Goal: Task Accomplishment & Management: Complete application form

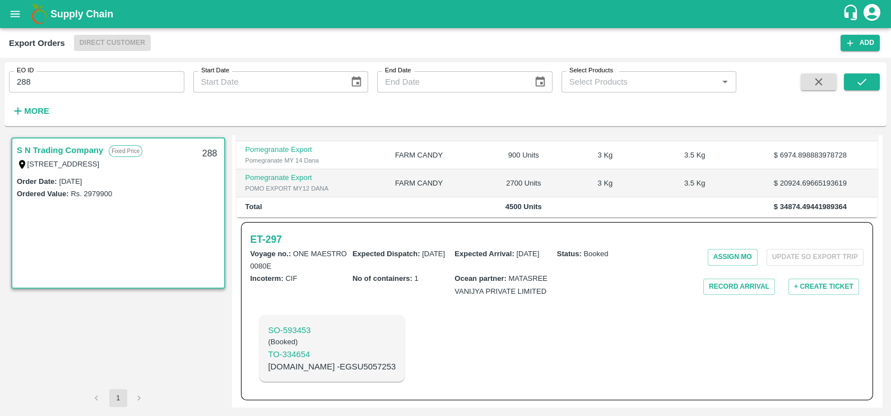
scroll to position [277, 0]
click at [269, 238] on h6 "ET- 297" at bounding box center [265, 239] width 31 height 16
click at [129, 81] on input "288" at bounding box center [96, 81] width 175 height 21
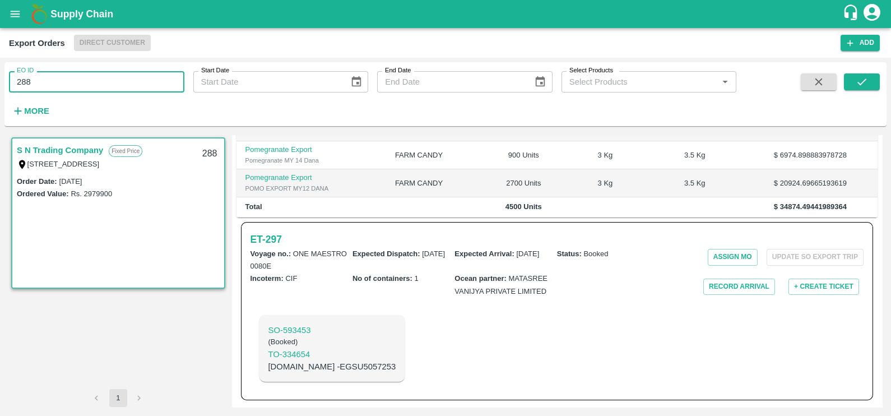
paste input "text"
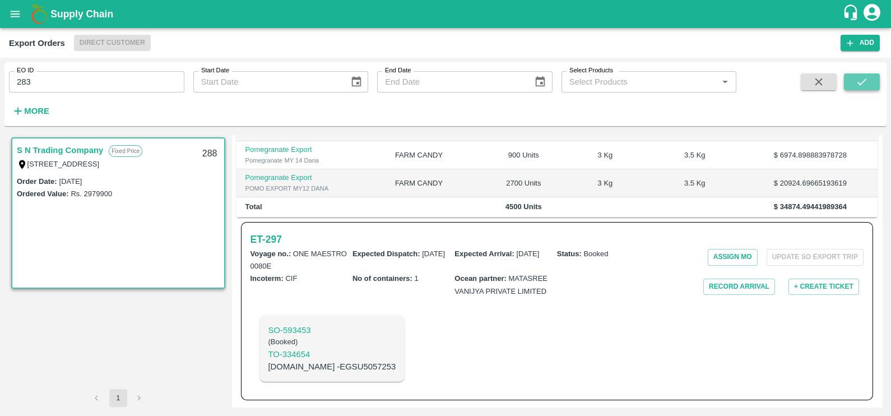
click at [866, 81] on icon "submit" at bounding box center [861, 82] width 12 height 12
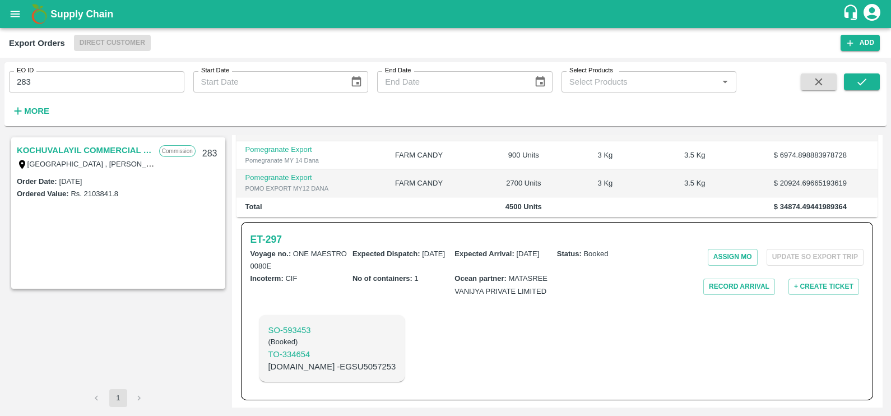
click at [41, 151] on link "KOCHUVALAYIL COMMERCIAL CENTRE LLC" at bounding box center [85, 150] width 137 height 15
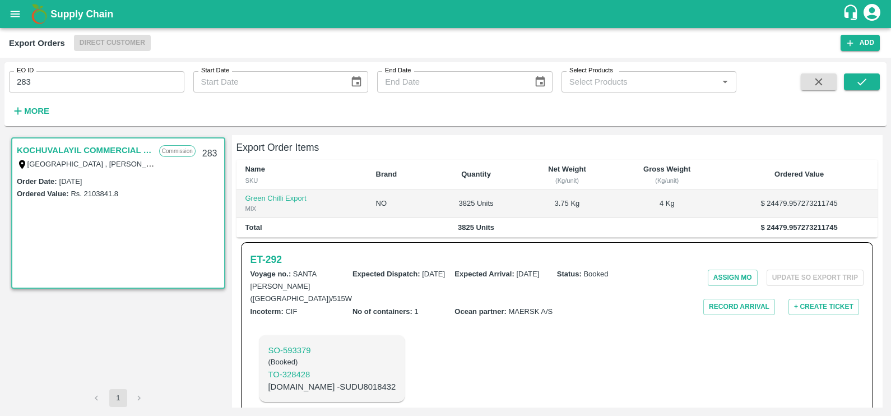
scroll to position [237, 0]
click at [266, 252] on h6 "ET- 292" at bounding box center [265, 260] width 31 height 16
drag, startPoint x: 76, startPoint y: 94, endPoint x: 73, endPoint y: 88, distance: 6.3
click at [73, 88] on div "EO ID 283 EO ID Start Date Start Date End Date End Date Select Products Select …" at bounding box center [368, 91] width 736 height 58
click at [73, 88] on input "283" at bounding box center [96, 81] width 175 height 21
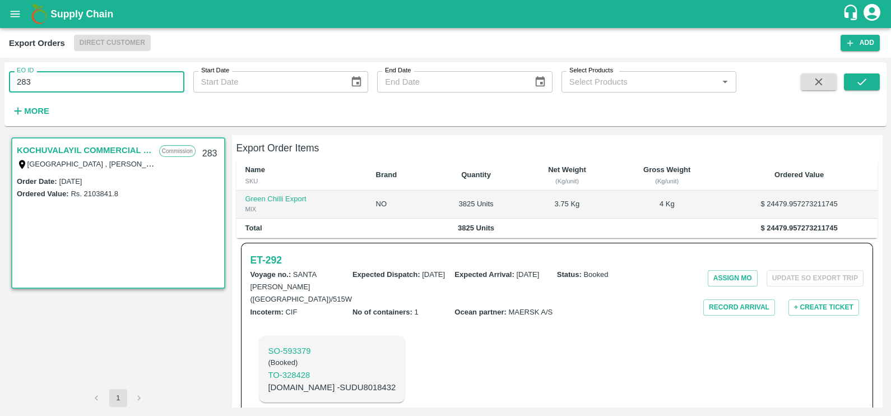
click at [73, 88] on input "283" at bounding box center [96, 81] width 175 height 21
paste input "text"
type input "293"
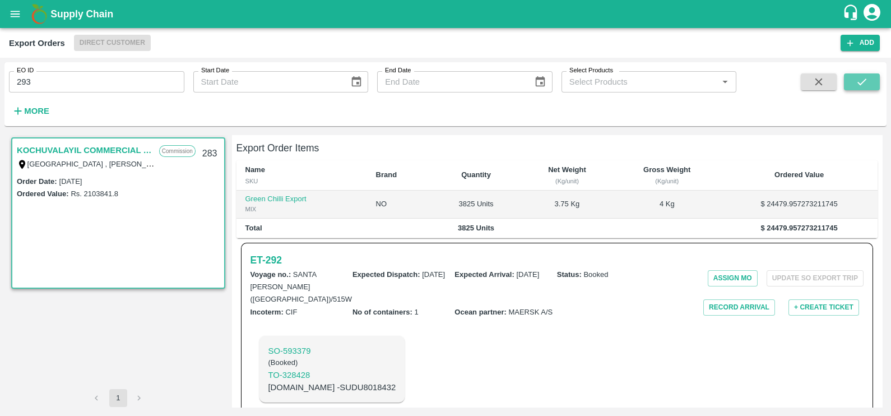
click at [852, 82] on button "submit" at bounding box center [862, 81] width 36 height 17
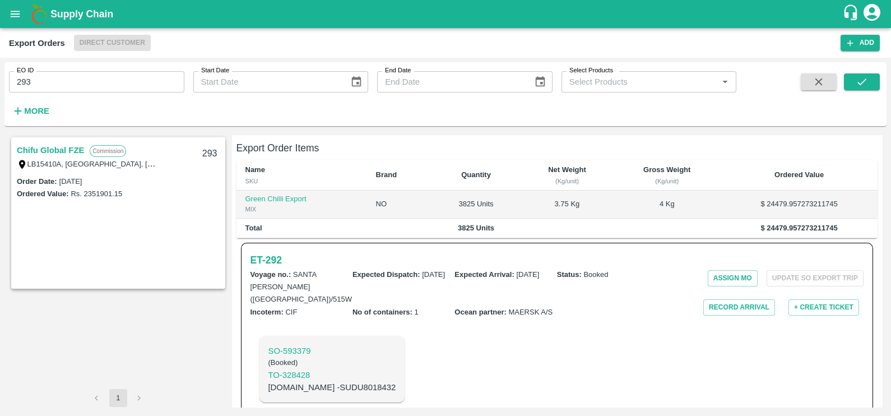
click at [41, 150] on link "Chifu Global FZE" at bounding box center [50, 150] width 67 height 15
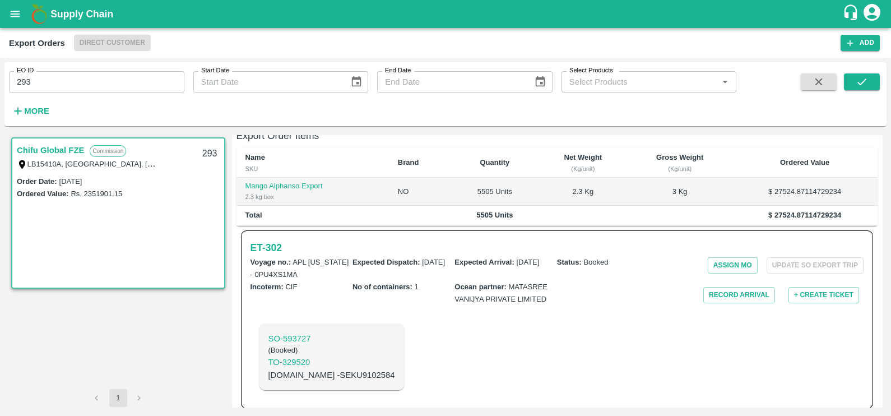
scroll to position [225, 0]
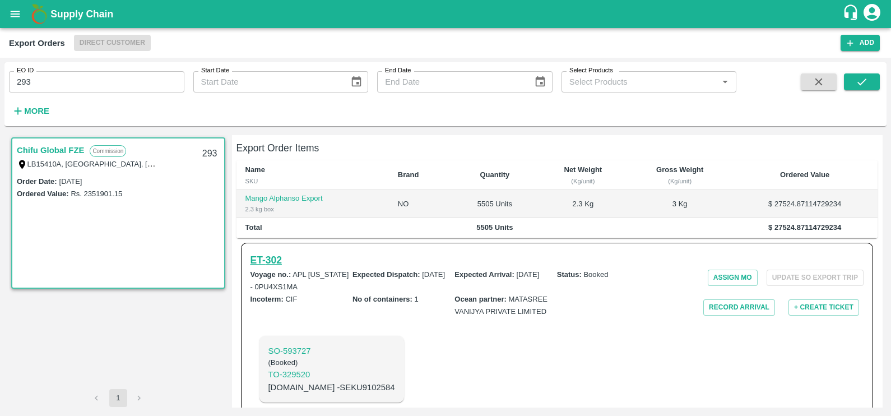
click at [277, 252] on h6 "ET- 302" at bounding box center [265, 260] width 31 height 16
click at [260, 252] on h6 "ET- 302" at bounding box center [265, 260] width 31 height 16
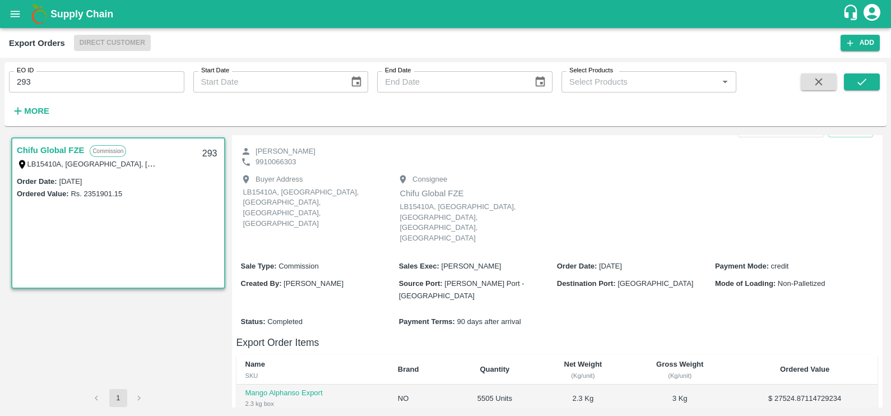
scroll to position [3, 0]
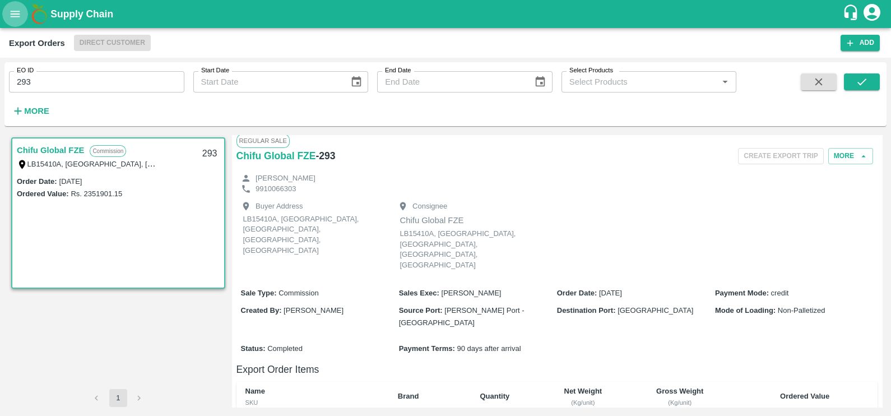
click at [15, 23] on button "open drawer" at bounding box center [15, 14] width 26 height 26
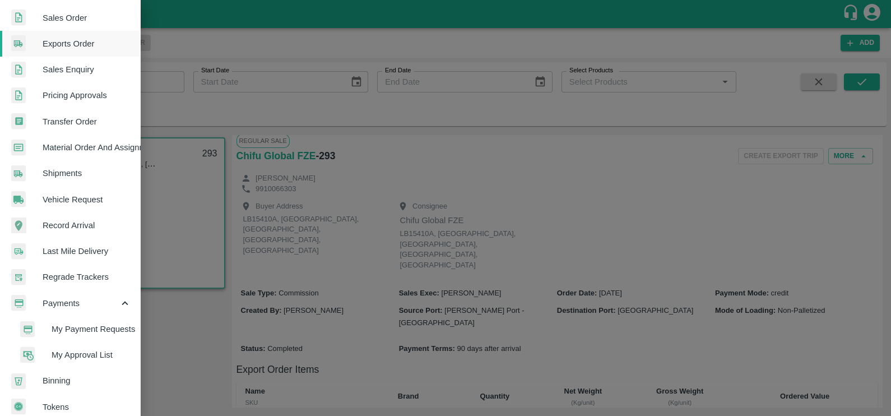
scroll to position [263, 0]
click at [81, 334] on li "My Payment Requests" at bounding box center [74, 328] width 131 height 26
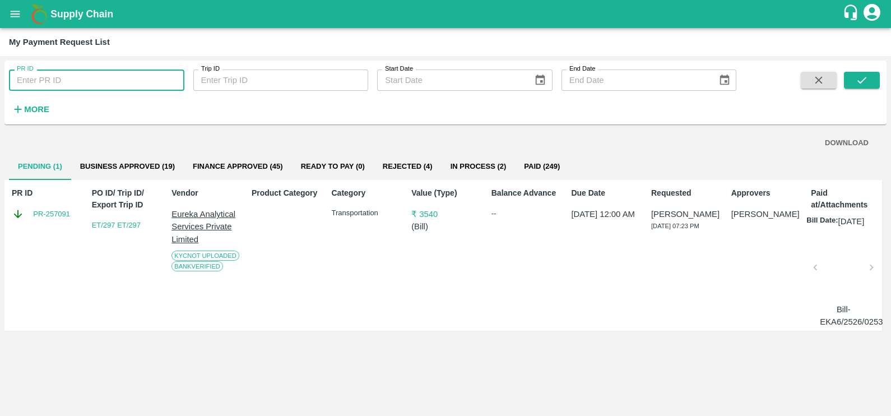
click at [50, 76] on input "PR ID" at bounding box center [96, 79] width 175 height 21
paste input "231737"
type input "231737"
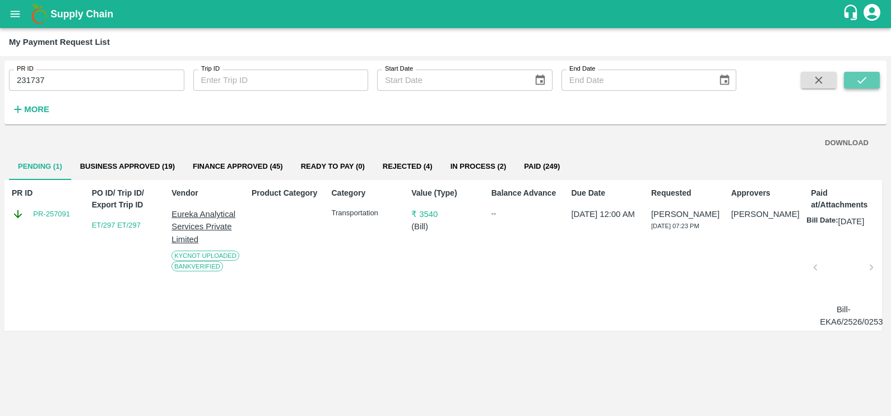
click at [855, 81] on icon "submit" at bounding box center [861, 80] width 12 height 12
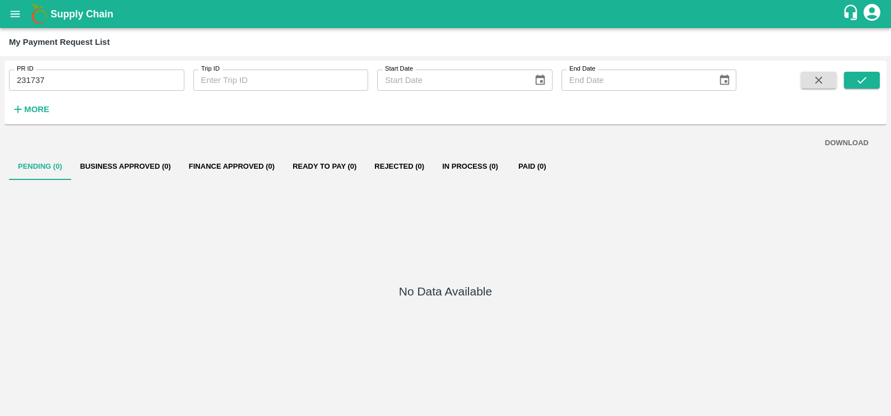
click at [26, 104] on h6 "More" at bounding box center [36, 109] width 25 height 15
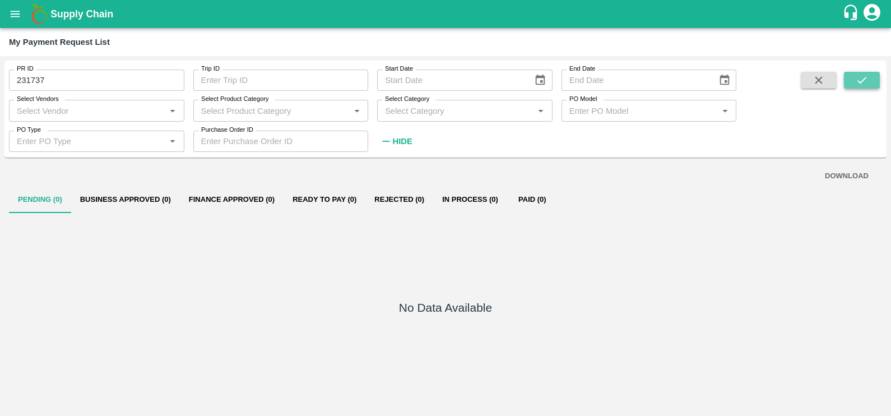
click at [856, 81] on icon "submit" at bounding box center [861, 80] width 12 height 12
click at [13, 14] on icon "open drawer" at bounding box center [16, 14] width 10 height 6
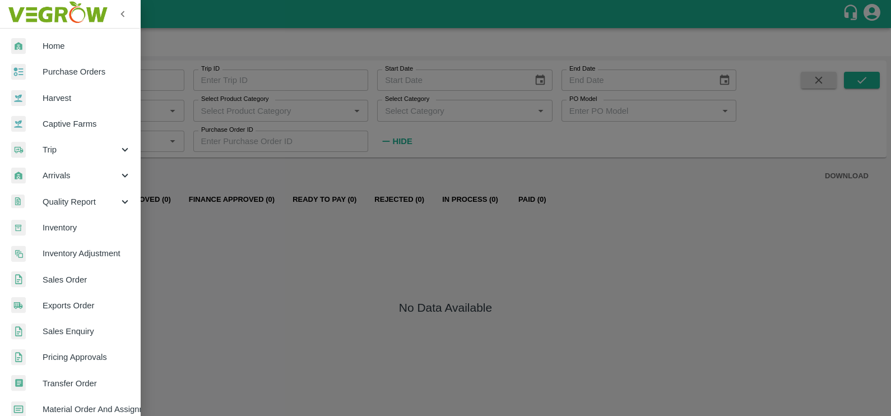
click at [383, 260] on div at bounding box center [445, 208] width 891 height 416
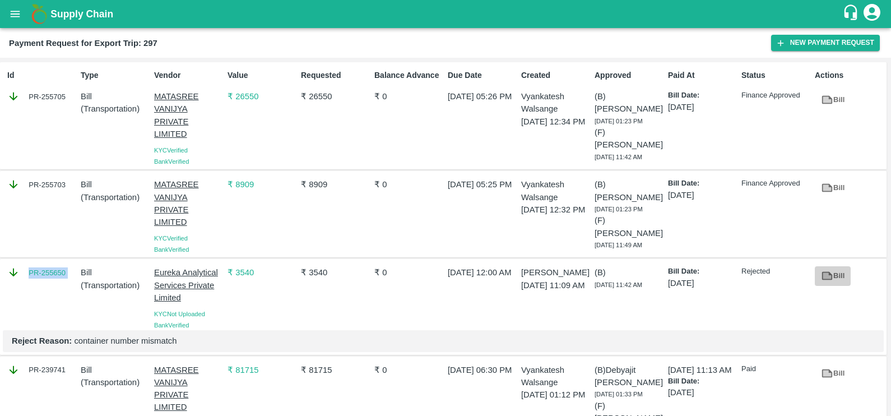
click at [827, 279] on icon at bounding box center [826, 276] width 8 height 6
click at [827, 101] on icon at bounding box center [826, 100] width 8 height 6
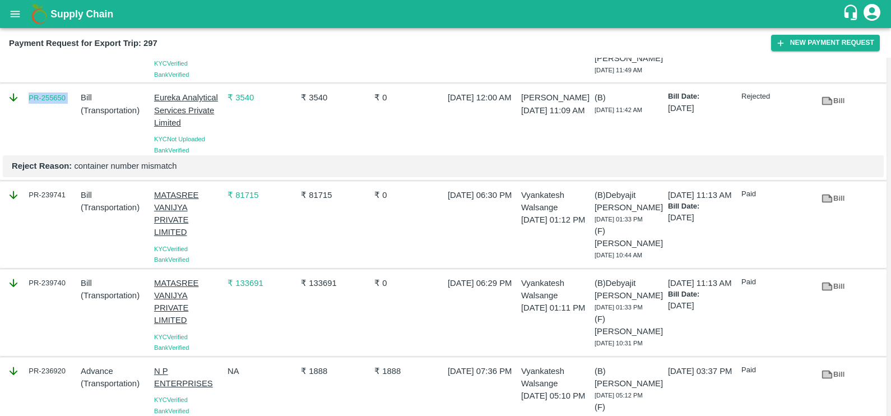
scroll to position [176, 0]
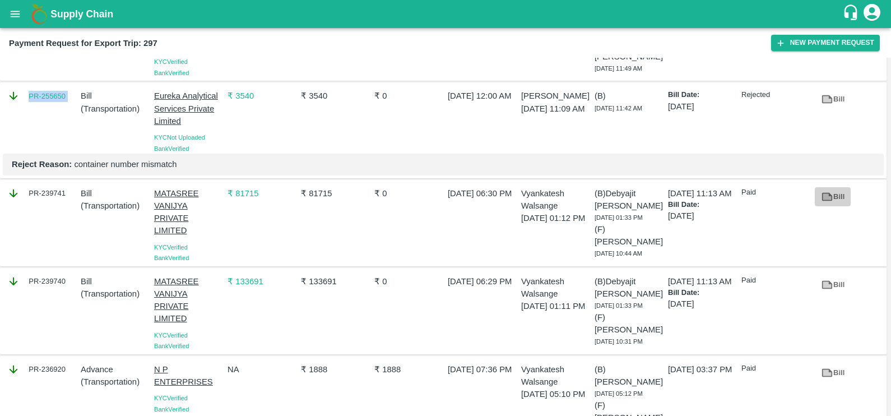
click at [827, 197] on icon at bounding box center [827, 196] width 11 height 8
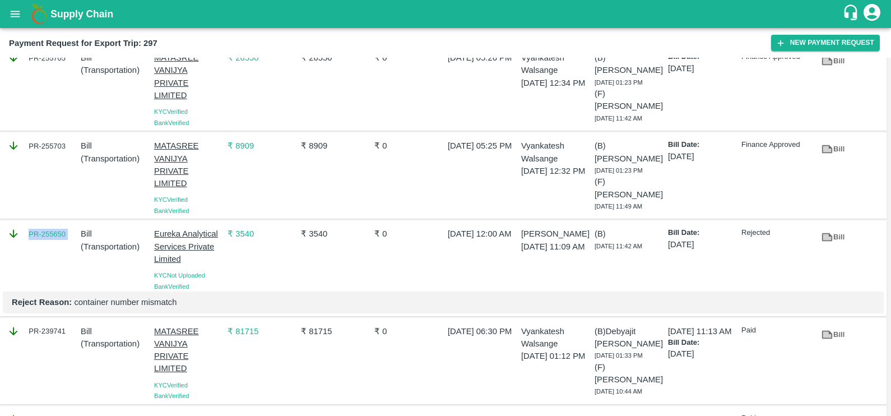
scroll to position [39, 0]
click at [823, 337] on icon at bounding box center [826, 334] width 8 height 6
click at [41, 237] on link "PR-255650" at bounding box center [47, 233] width 37 height 11
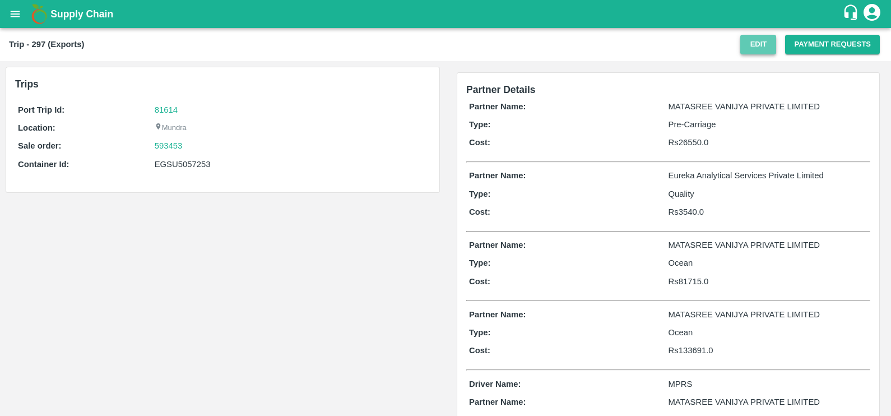
click at [751, 52] on button "Edit" at bounding box center [758, 45] width 36 height 20
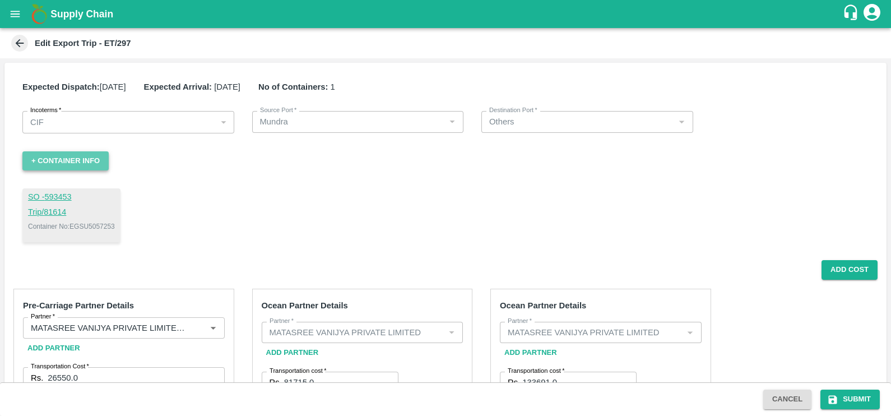
click at [74, 165] on button "+ Container Info" at bounding box center [65, 161] width 86 height 20
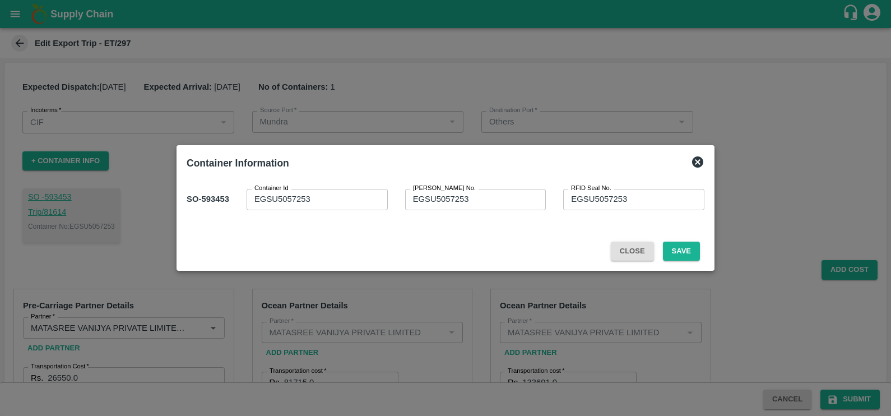
click at [296, 196] on textarea "EGSU5057253" at bounding box center [316, 199] width 125 height 12
paste textarea "2"
type textarea "EGSU5027253"
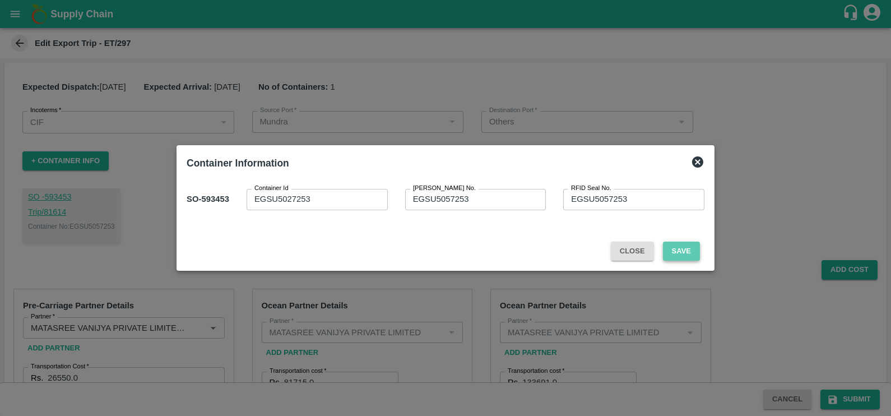
click at [669, 255] on button "Save" at bounding box center [681, 251] width 37 height 20
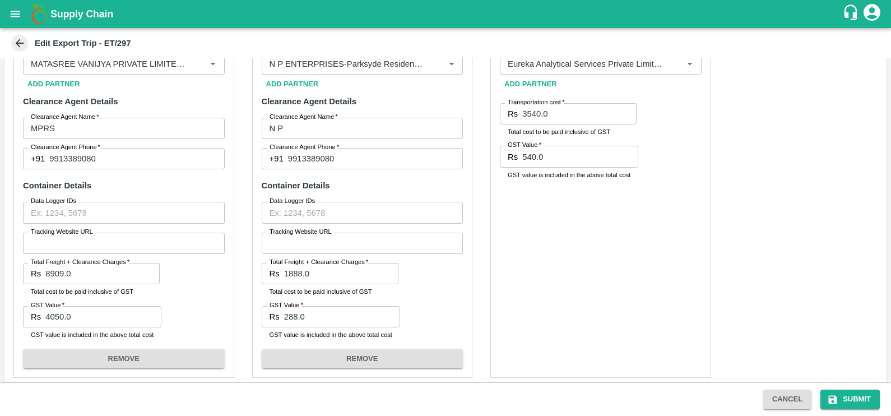
scroll to position [492, 0]
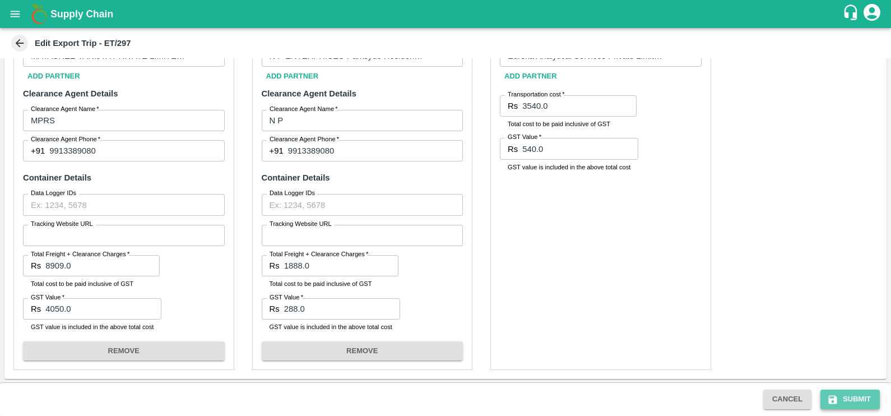
click at [835, 405] on button "Submit" at bounding box center [849, 399] width 59 height 20
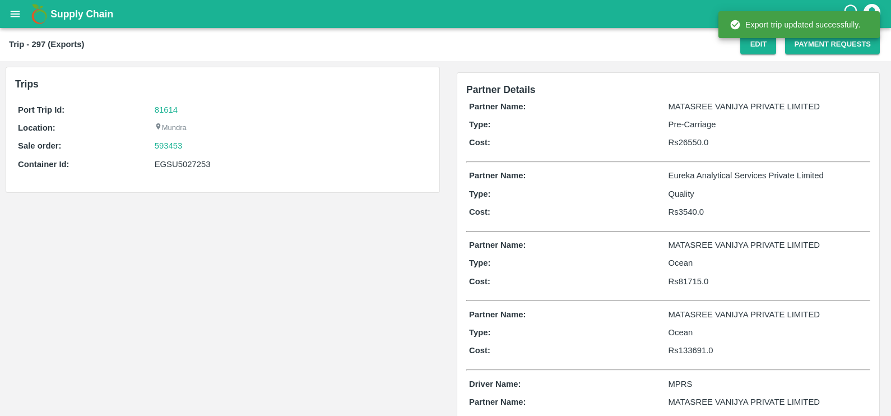
scroll to position [58, 0]
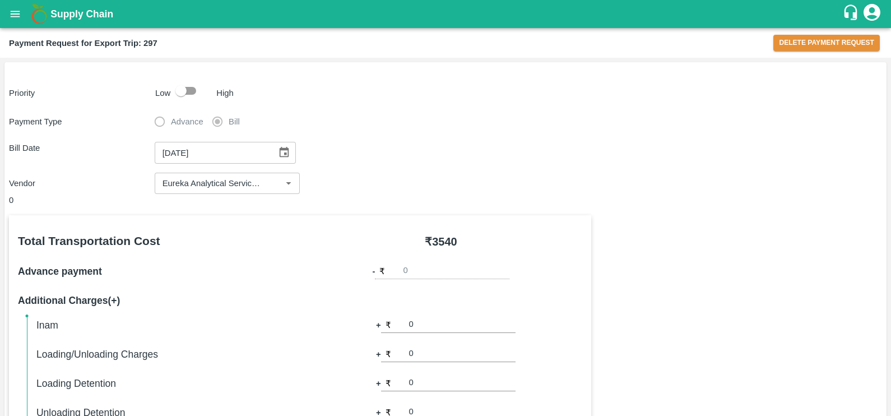
scroll to position [420, 0]
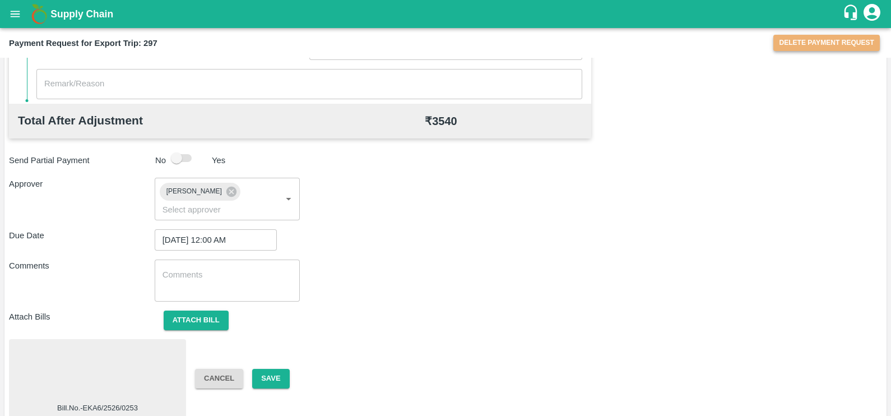
click at [790, 44] on button "Delete Payment Request" at bounding box center [826, 43] width 106 height 16
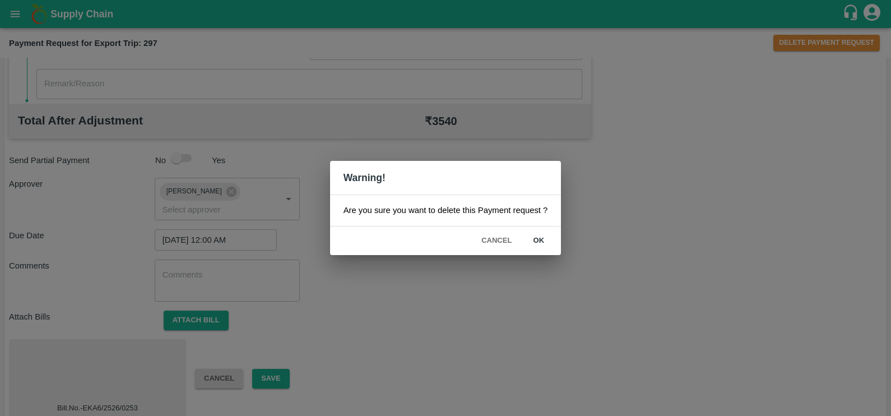
click at [535, 239] on button "ok" at bounding box center [538, 241] width 36 height 20
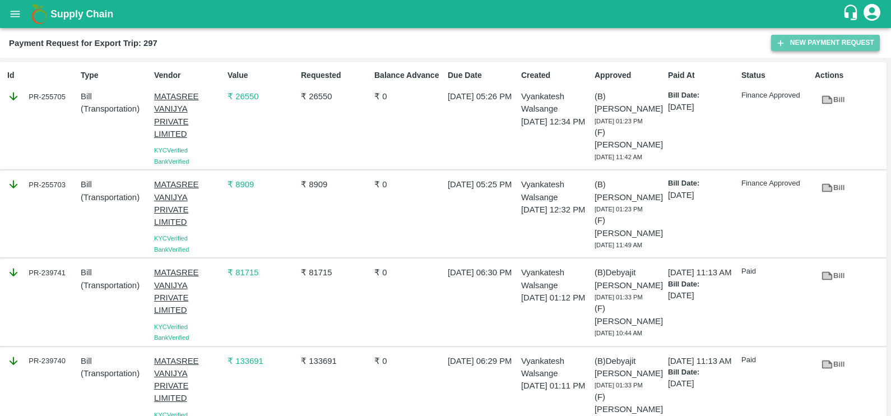
click at [782, 44] on icon "button" at bounding box center [780, 43] width 10 height 10
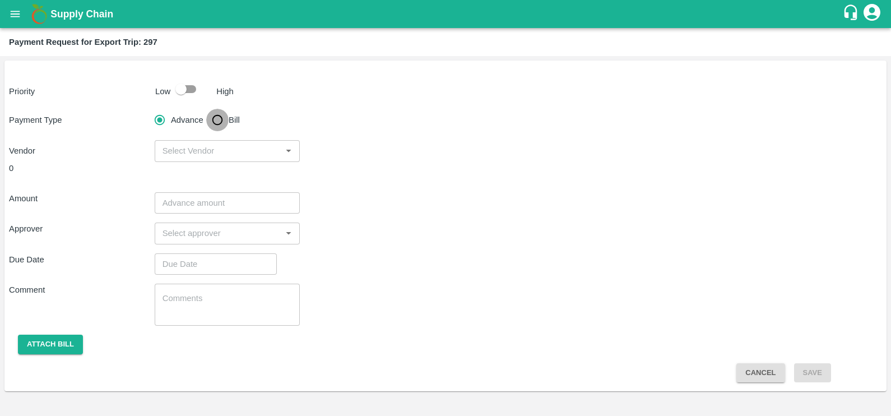
click at [220, 120] on input "Bill" at bounding box center [217, 120] width 22 height 22
radio input "true"
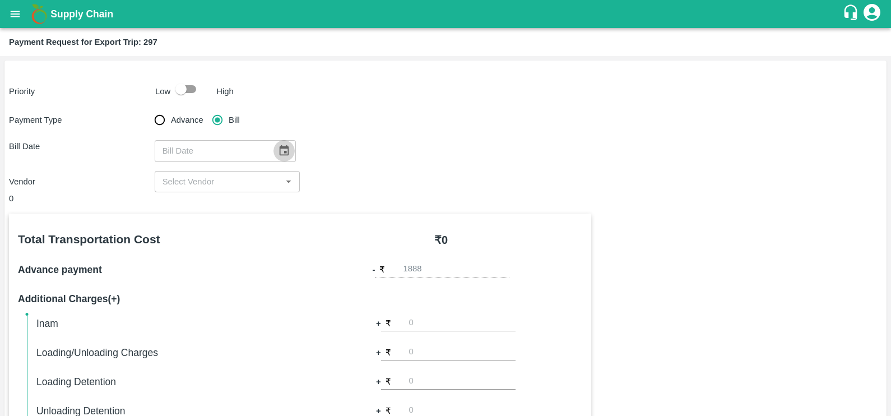
click at [280, 154] on icon "Choose date" at bounding box center [284, 151] width 12 height 12
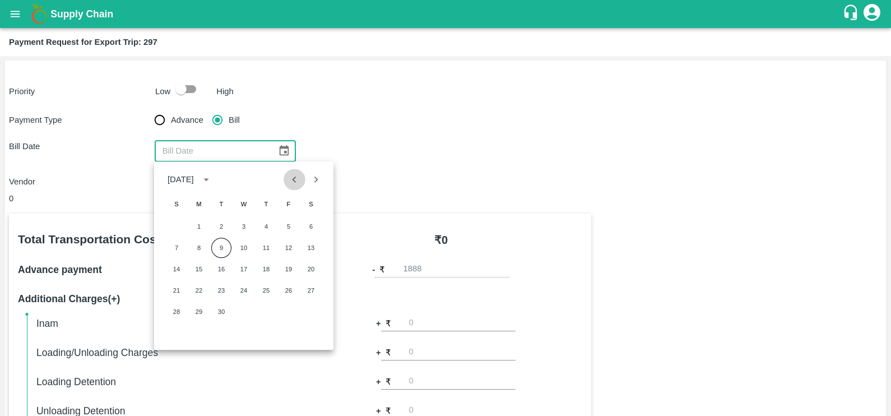
click at [297, 182] on icon "Previous month" at bounding box center [294, 179] width 12 height 12
click at [294, 180] on icon "Previous month" at bounding box center [294, 179] width 4 height 6
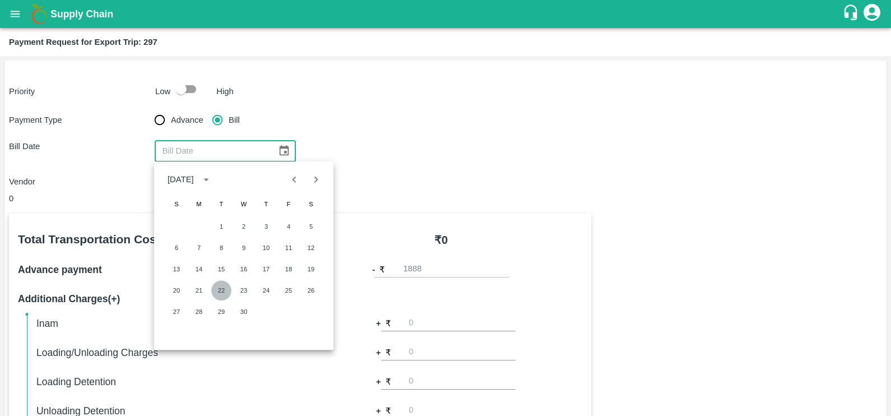
click at [221, 289] on button "22" at bounding box center [221, 290] width 20 height 20
type input "22/04/2025"
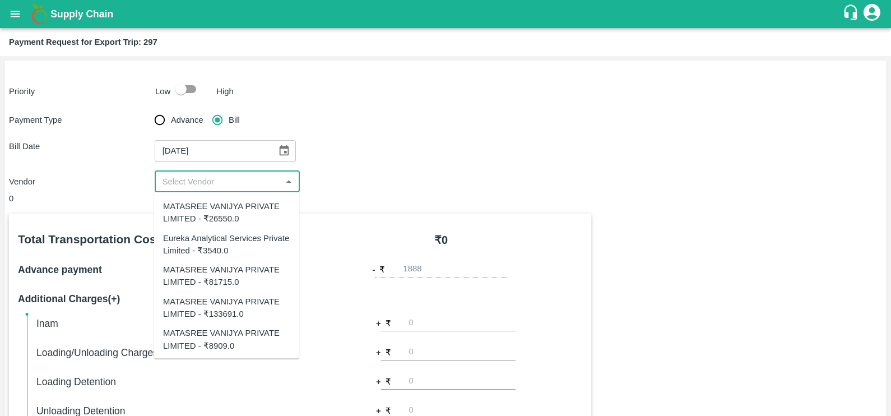
click at [218, 188] on input "input" at bounding box center [218, 181] width 120 height 15
click at [224, 241] on div "Eureka Analytical Services Private Limited - ₹3540.0" at bounding box center [226, 243] width 127 height 25
type input "Eureka Analytical Services Private Limited - ₹3540.0"
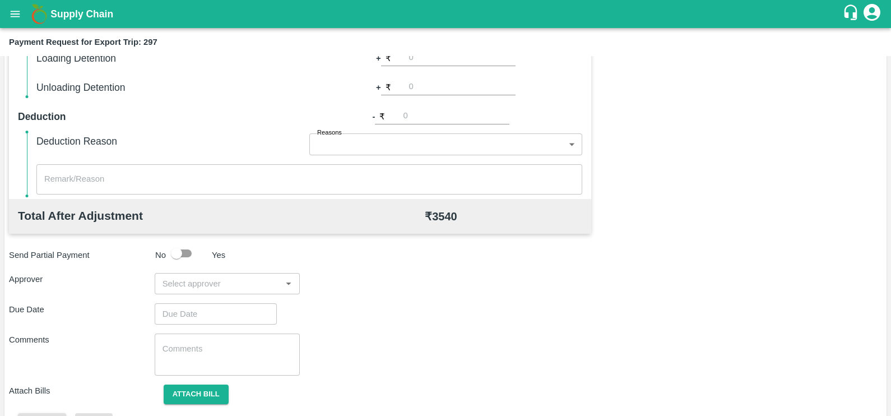
scroll to position [328, 0]
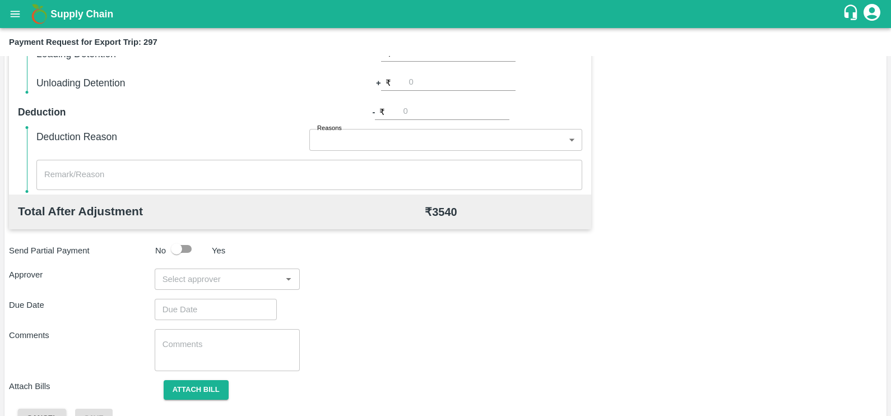
click at [250, 272] on input "input" at bounding box center [218, 279] width 120 height 15
type input "prasad"
click at [245, 301] on div "[PERSON_NAME]" at bounding box center [226, 308] width 145 height 29
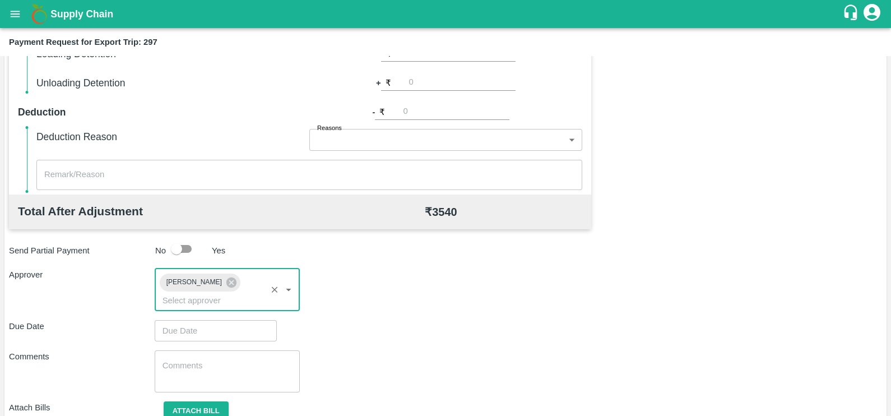
type input "DD/MM/YYYY hh:mm aa"
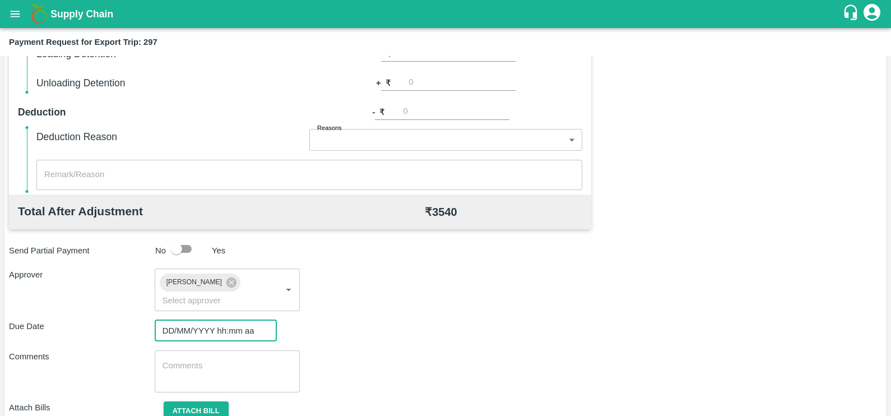
click at [245, 320] on input "DD/MM/YYYY hh:mm aa" at bounding box center [212, 330] width 114 height 21
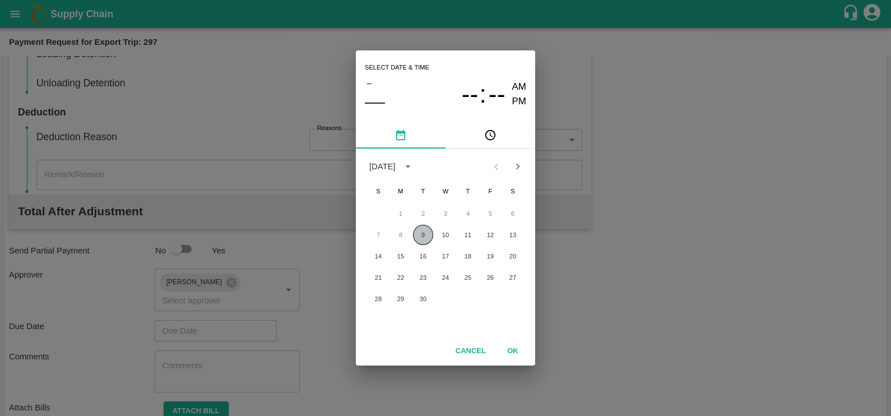
click at [420, 241] on button "9" at bounding box center [423, 235] width 20 height 20
type input "09/09/2025 12:00 AM"
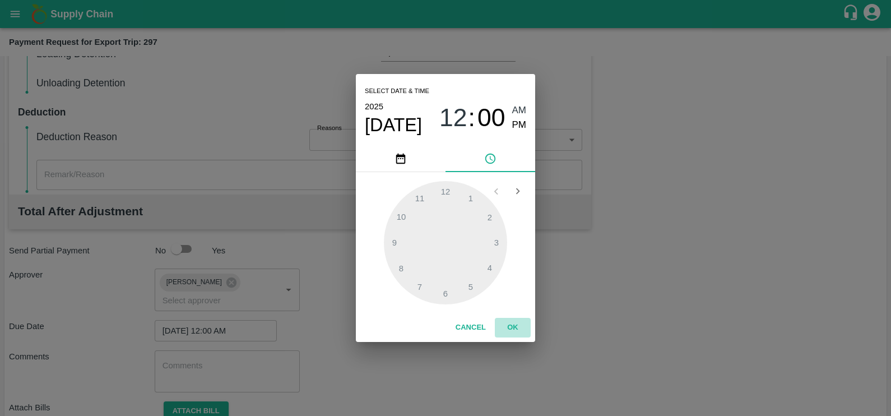
click at [514, 327] on button "OK" at bounding box center [513, 328] width 36 height 20
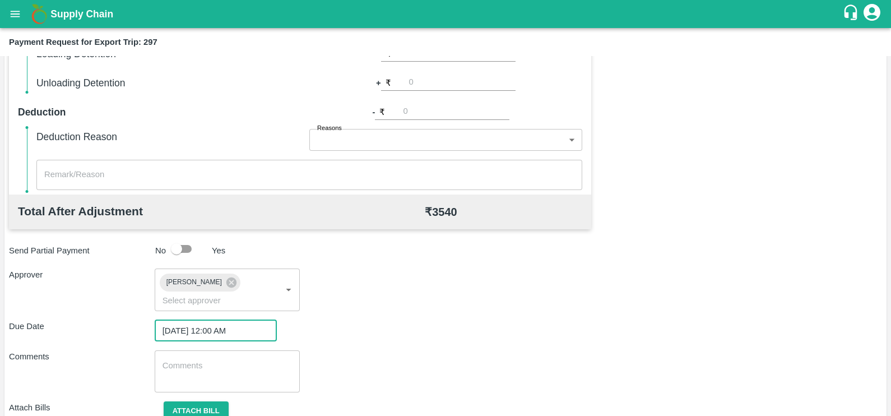
scroll to position [359, 0]
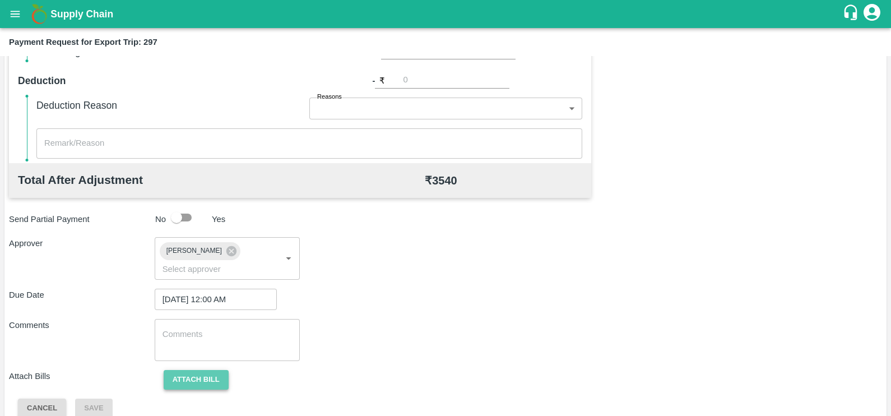
click at [189, 370] on button "Attach bill" at bounding box center [196, 380] width 65 height 20
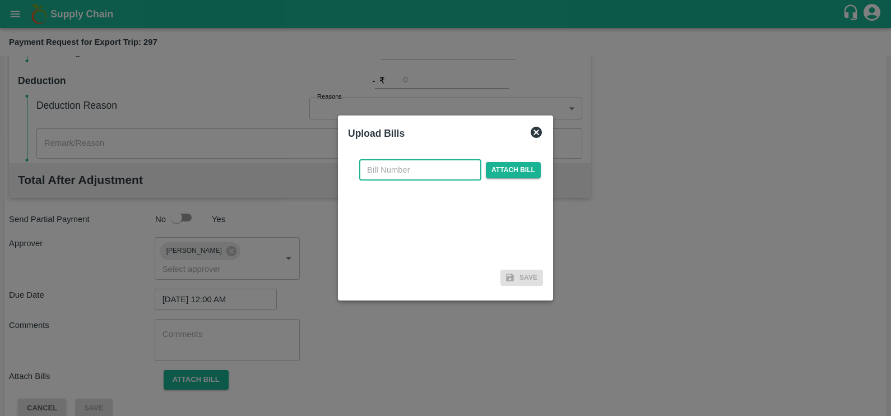
click at [423, 178] on input "text" at bounding box center [420, 169] width 122 height 21
paste input "EGSU5057253"
type input "EGSU5057253"
click at [489, 174] on span "Attach bill" at bounding box center [513, 170] width 55 height 16
click at [0, 0] on input "Attach bill" at bounding box center [0, 0] width 0 height 0
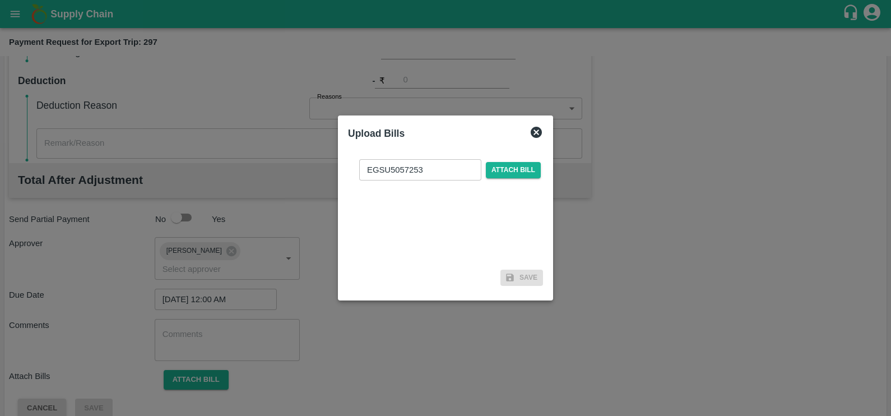
click at [531, 134] on icon at bounding box center [536, 132] width 11 height 11
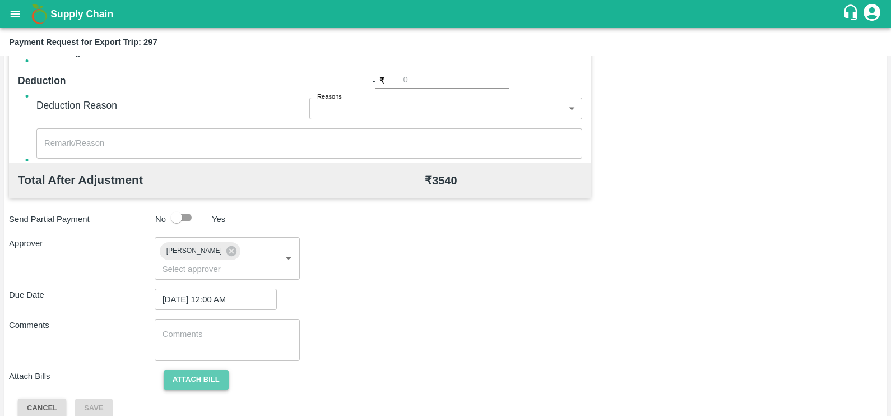
click at [204, 370] on button "Attach bill" at bounding box center [196, 380] width 65 height 20
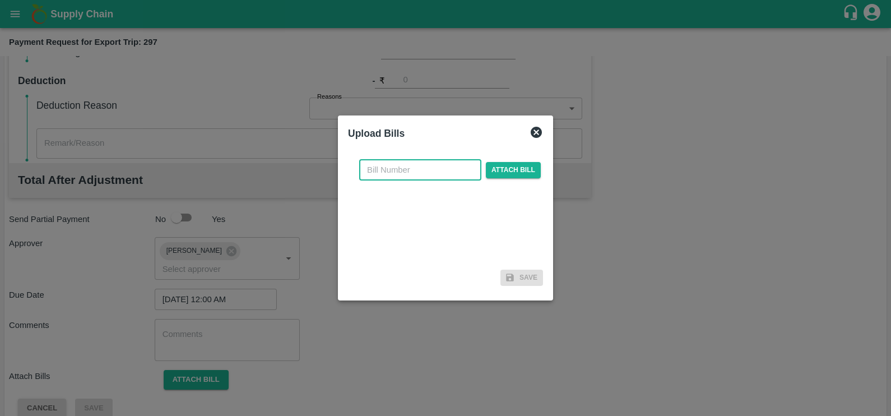
click at [402, 179] on input "text" at bounding box center [420, 169] width 122 height 21
paste input "EKA6/2526/0253"
type input "EKA6/2526/0253"
click at [495, 168] on span "Attach bill" at bounding box center [513, 170] width 55 height 16
click at [0, 0] on input "Attach bill" at bounding box center [0, 0] width 0 height 0
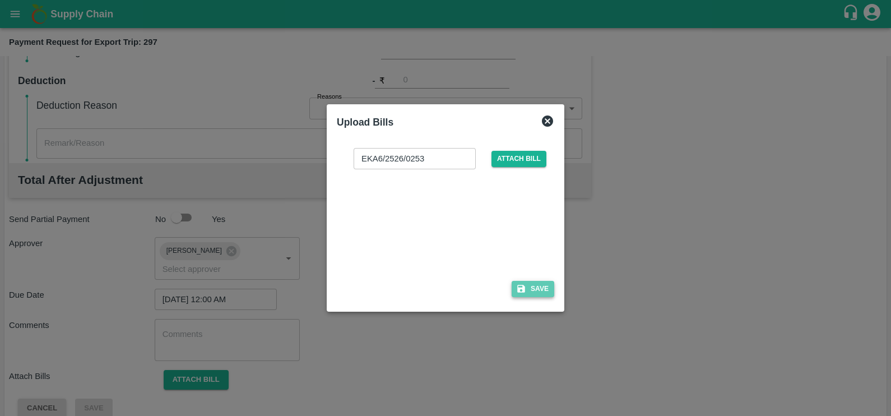
click at [538, 287] on button "Save" at bounding box center [532, 289] width 43 height 16
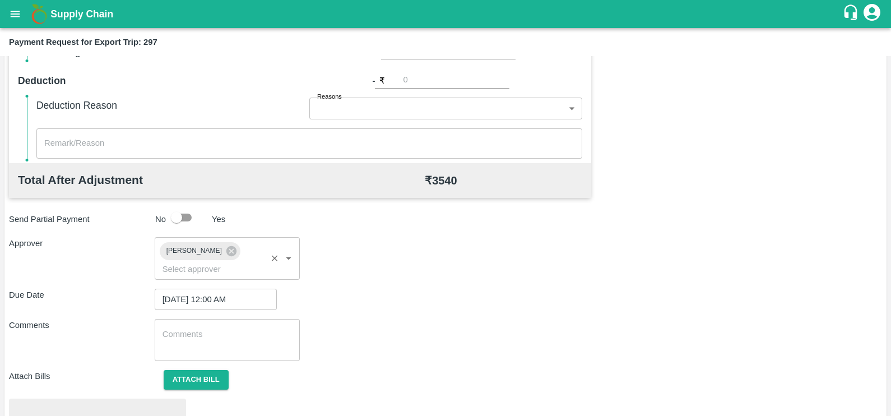
scroll to position [418, 0]
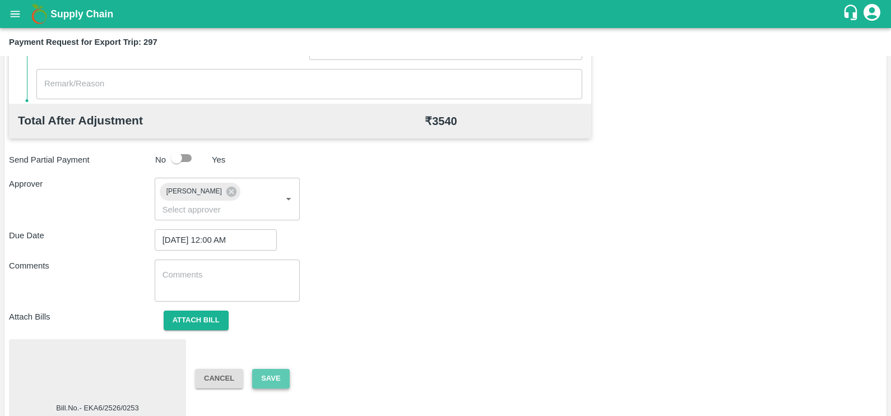
click at [269, 369] on button "Save" at bounding box center [270, 379] width 37 height 20
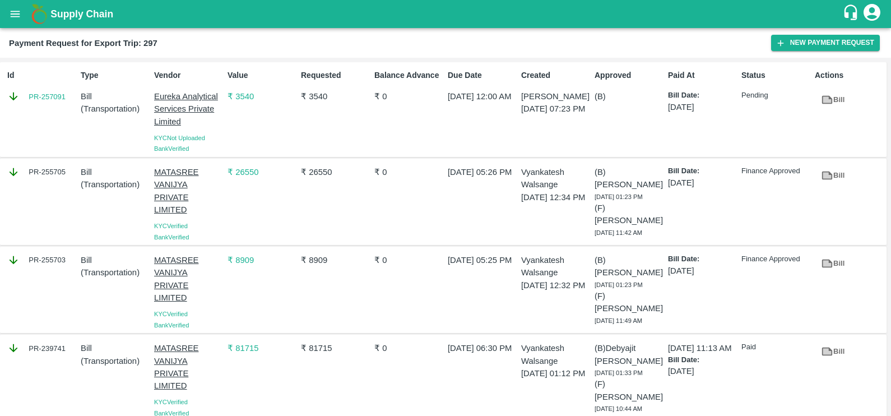
click at [44, 102] on div "PR-257091" at bounding box center [41, 96] width 69 height 12
copy link "PR-257091"
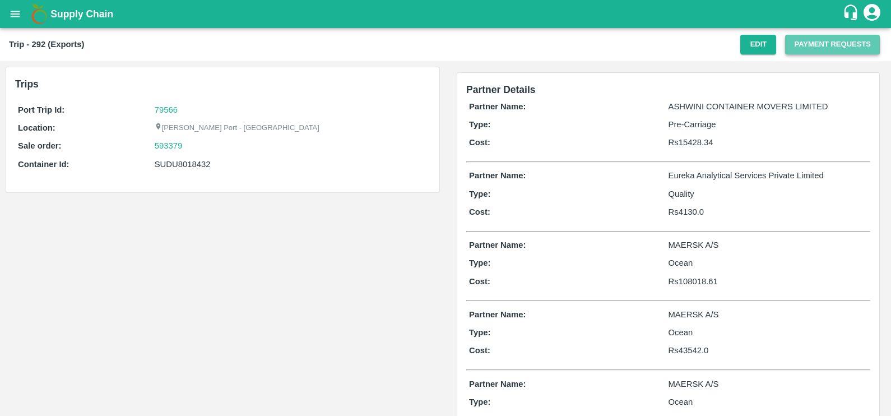
click at [789, 43] on button "Payment Requests" at bounding box center [832, 45] width 95 height 20
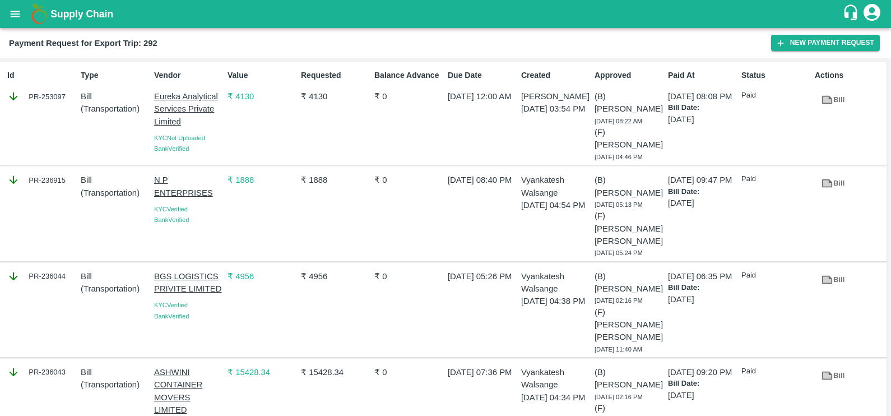
click at [41, 104] on div "Id PR-253097" at bounding box center [39, 113] width 73 height 97
copy div "PR-253097"
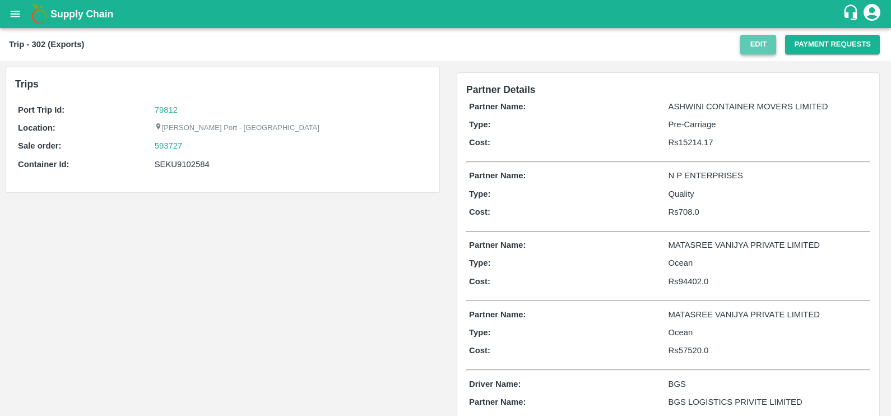
click at [746, 48] on button "Edit" at bounding box center [758, 45] width 36 height 20
click at [807, 44] on button "Payment Requests" at bounding box center [832, 45] width 95 height 20
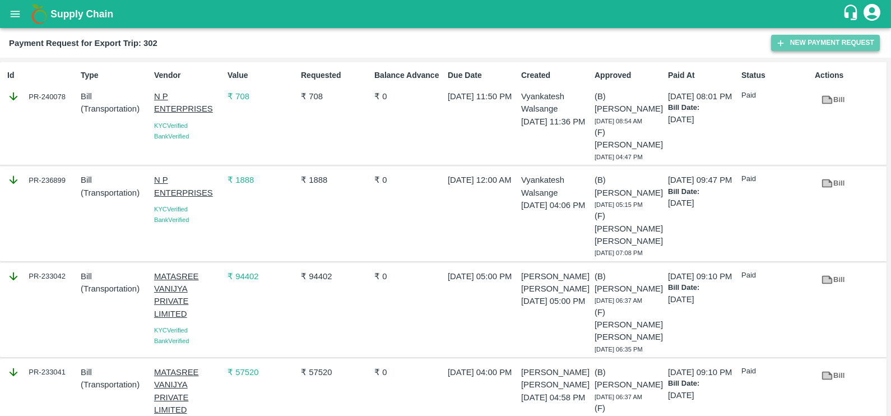
click at [787, 45] on button "New Payment Request" at bounding box center [825, 43] width 109 height 16
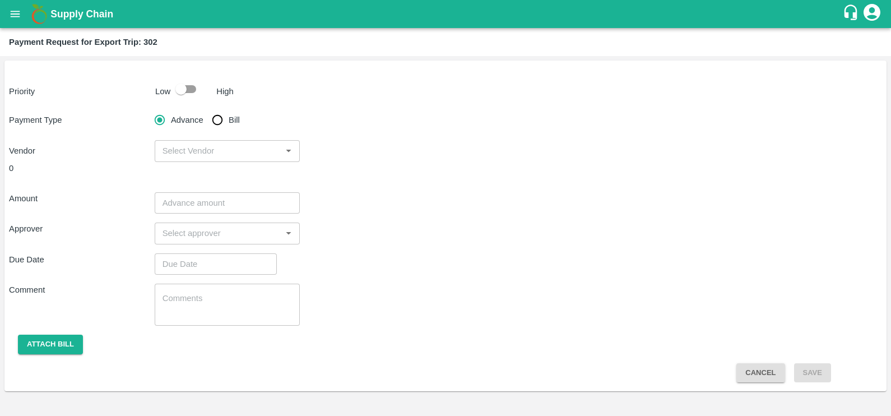
click at [216, 119] on input "Bill" at bounding box center [217, 120] width 22 height 22
radio input "true"
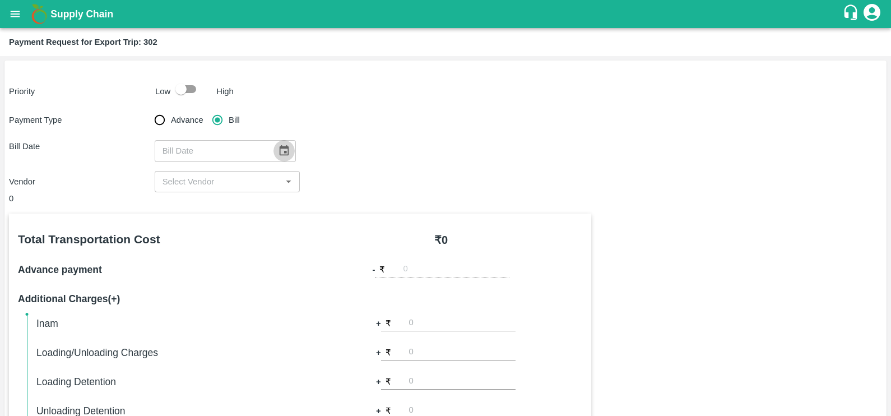
click at [278, 152] on icon "Choose date" at bounding box center [284, 151] width 12 height 12
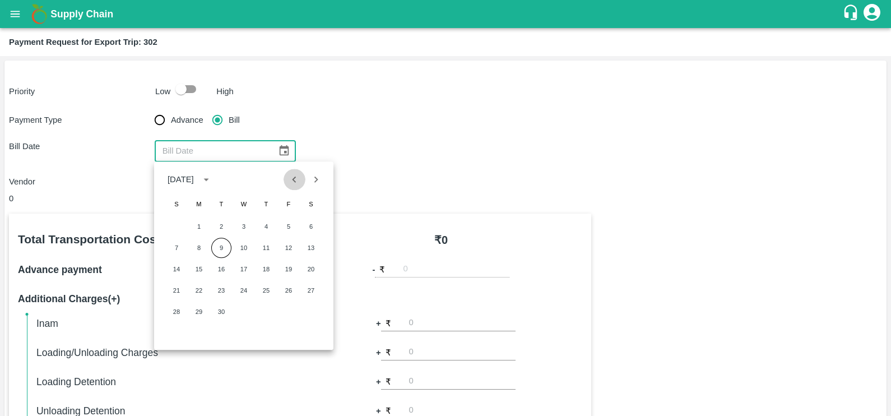
click at [297, 179] on icon "Previous month" at bounding box center [294, 179] width 12 height 12
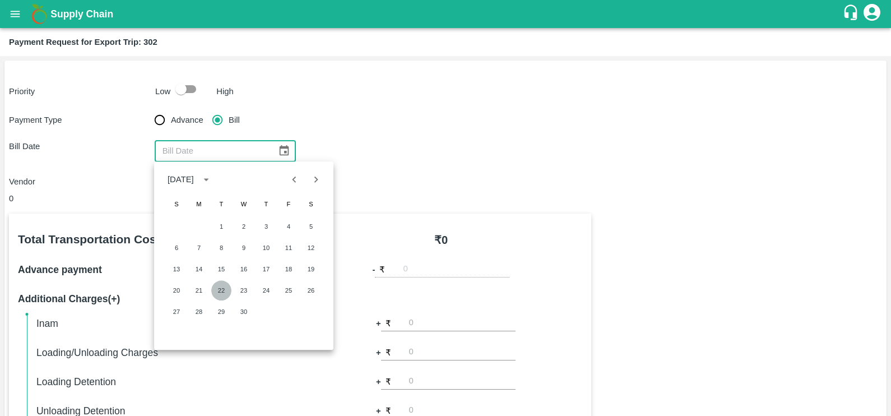
click at [221, 290] on button "22" at bounding box center [221, 290] width 20 height 20
type input "22/04/2025"
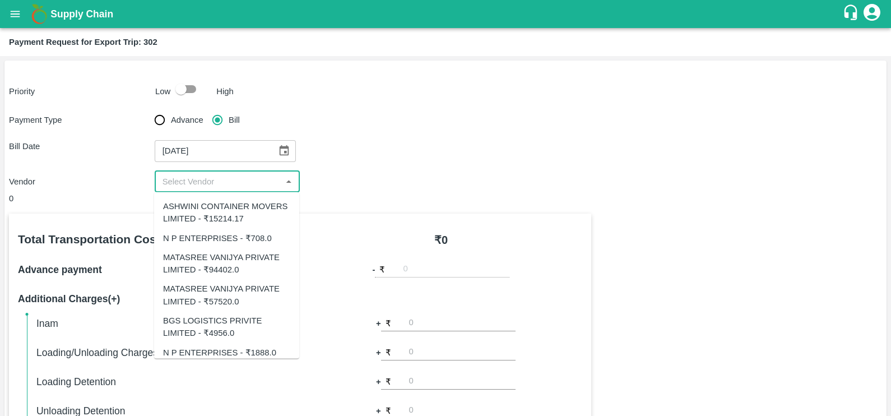
click at [232, 176] on input "input" at bounding box center [218, 181] width 120 height 15
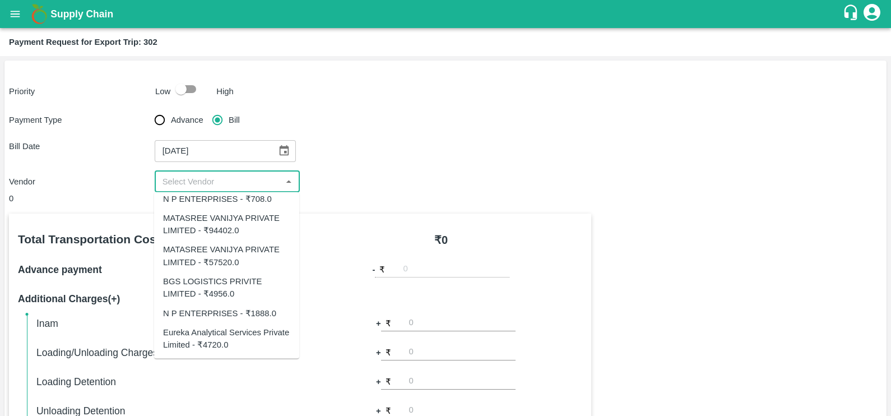
click at [223, 337] on div "Eureka Analytical Services Private Limited - ₹4720.0" at bounding box center [226, 337] width 127 height 25
type input "Eureka Analytical Services Private Limited - ₹4720.0"
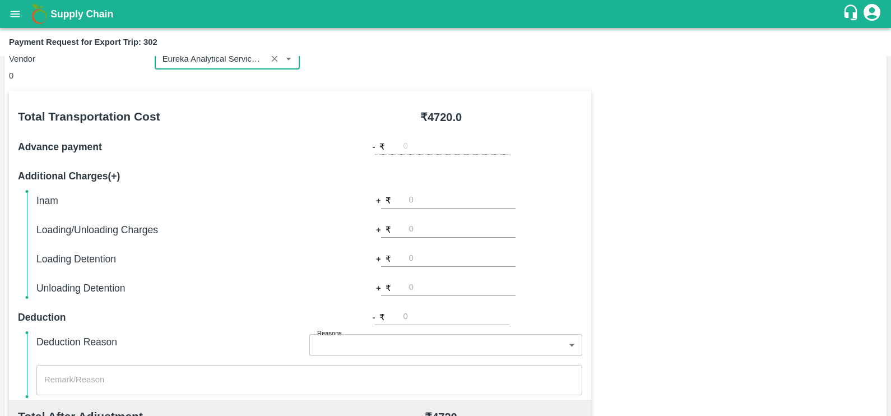
scroll to position [323, 0]
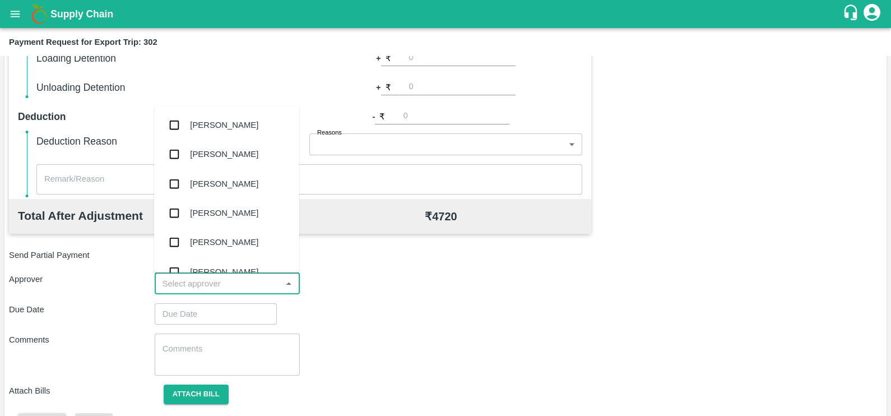
click at [210, 282] on input "input" at bounding box center [218, 283] width 120 height 15
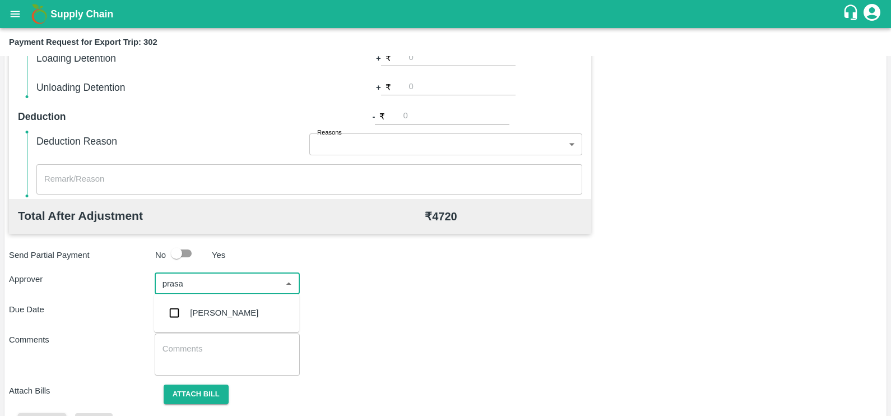
type input "prasad"
click at [221, 315] on div "Prasad Waghade" at bounding box center [224, 312] width 68 height 12
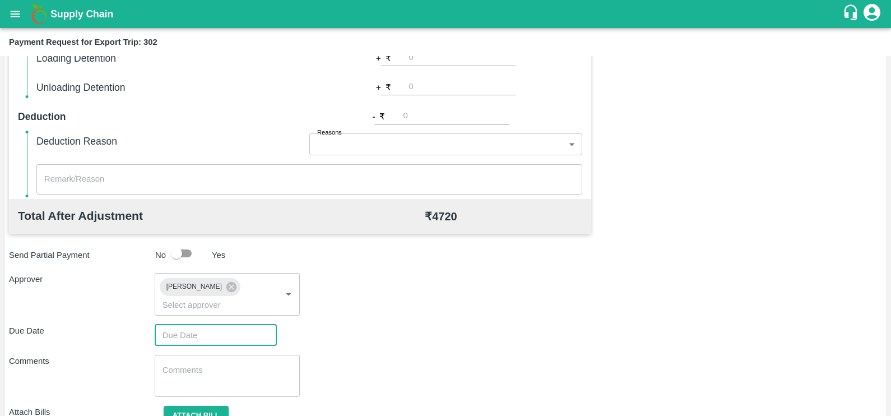
type input "DD/MM/YYYY hh:mm aa"
click at [221, 324] on input "DD/MM/YYYY hh:mm aa" at bounding box center [212, 334] width 114 height 21
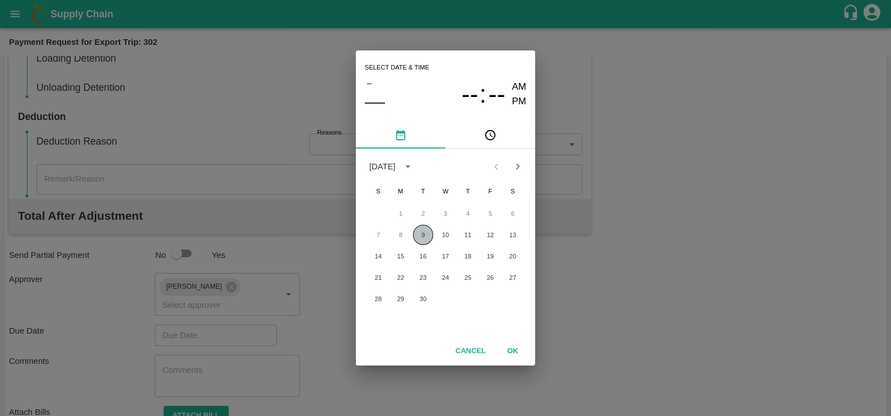
click at [430, 230] on button "9" at bounding box center [423, 235] width 20 height 20
type input "09/09/2025 12:00 AM"
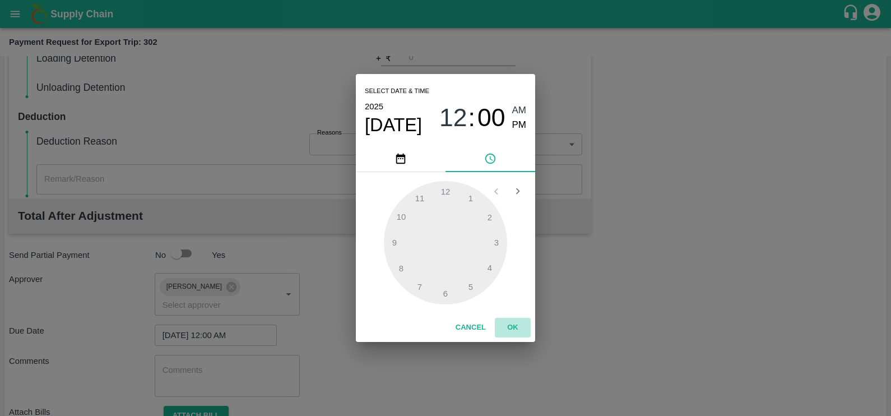
click at [515, 334] on button "OK" at bounding box center [513, 328] width 36 height 20
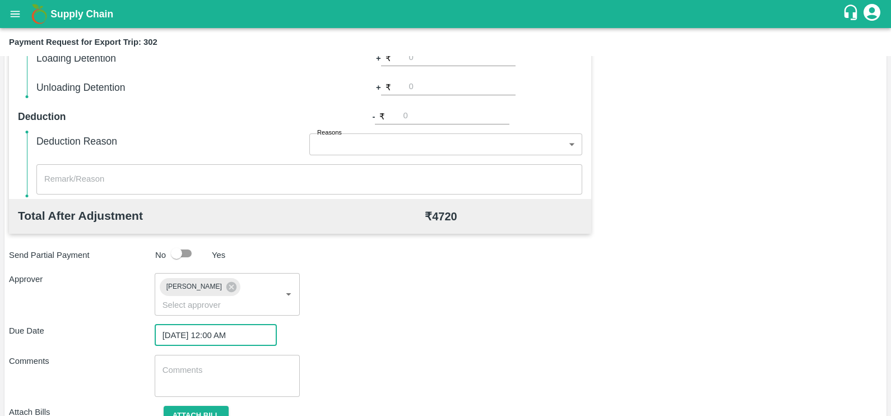
scroll to position [359, 0]
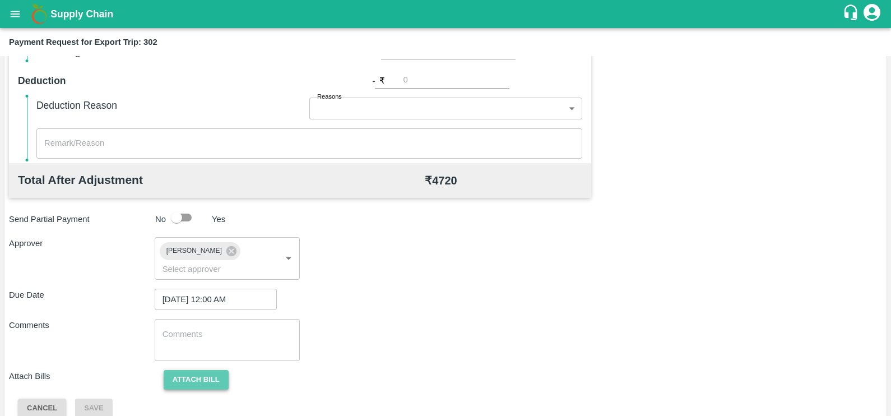
click at [206, 371] on button "Attach bill" at bounding box center [196, 380] width 65 height 20
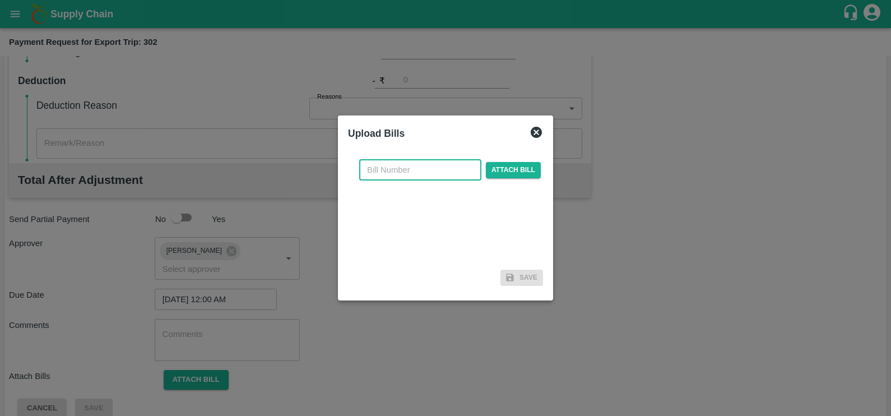
click at [451, 177] on input "text" at bounding box center [420, 169] width 122 height 21
paste input "EKA6/2526/0254"
type input "EKA6/2526/0254"
click at [486, 173] on span "Attach bill" at bounding box center [513, 170] width 55 height 16
click at [0, 0] on input "Attach bill" at bounding box center [0, 0] width 0 height 0
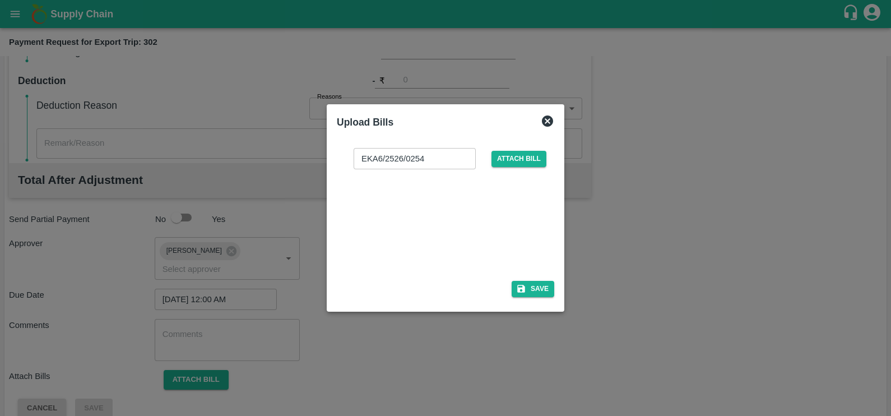
click at [404, 215] on div at bounding box center [443, 221] width 168 height 59
click at [524, 286] on icon "button" at bounding box center [521, 289] width 8 height 8
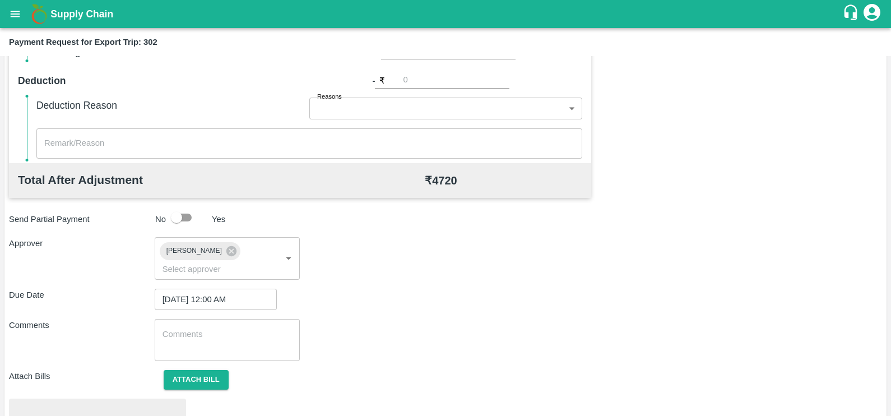
scroll to position [418, 0]
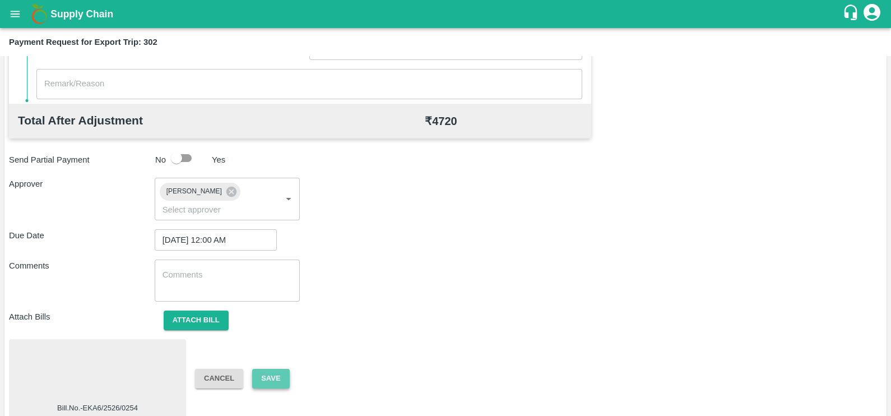
click at [283, 369] on button "Save" at bounding box center [270, 379] width 37 height 20
click at [275, 369] on button "Save" at bounding box center [270, 379] width 37 height 20
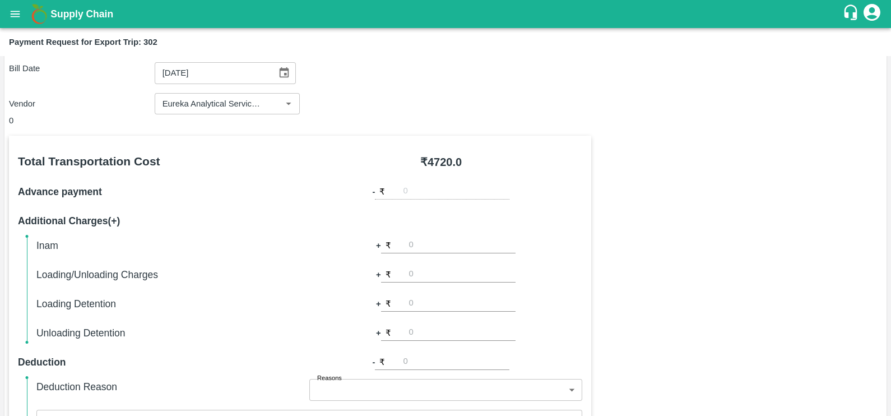
scroll to position [67, 0]
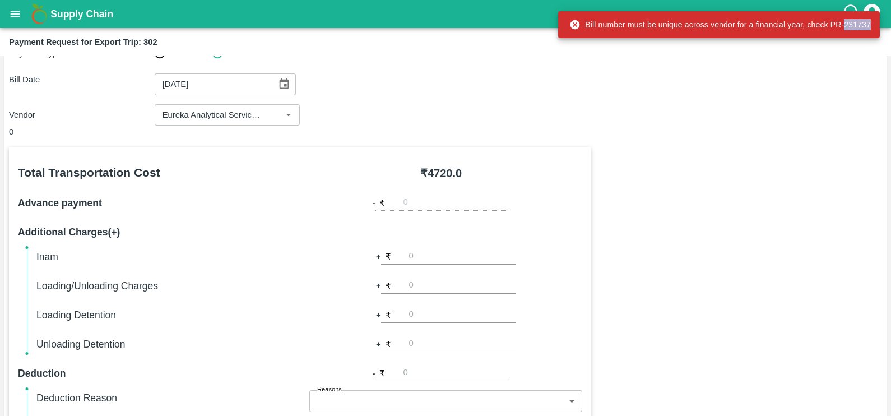
copy div "231737"
drag, startPoint x: 843, startPoint y: 25, endPoint x: 871, endPoint y: 25, distance: 28.0
click at [871, 25] on div "Bill number must be unique across vendor for a financial year, check PR-231737" at bounding box center [719, 24] width 322 height 27
